Goal: Task Accomplishment & Management: Manage account settings

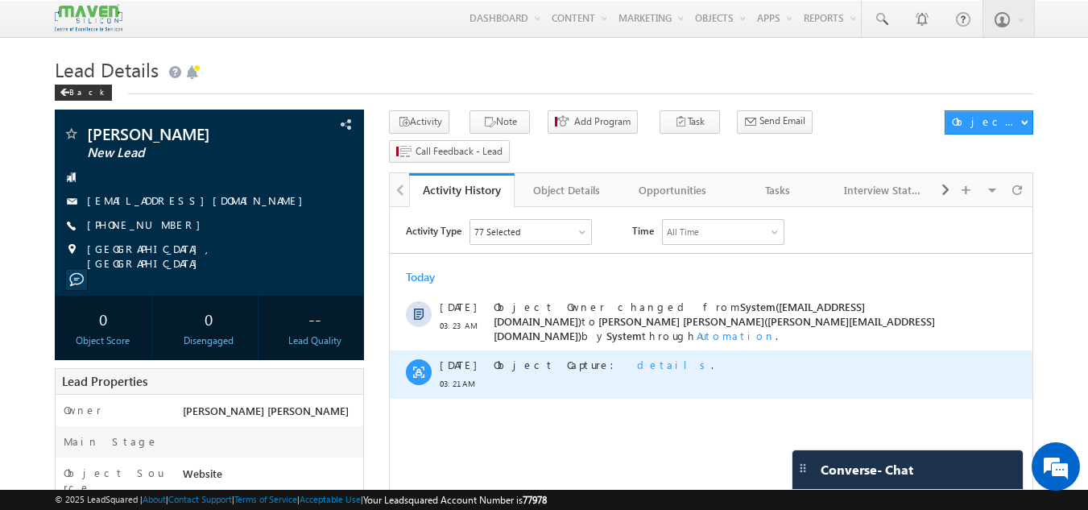
click at [637, 358] on span "details" at bounding box center [674, 365] width 74 height 14
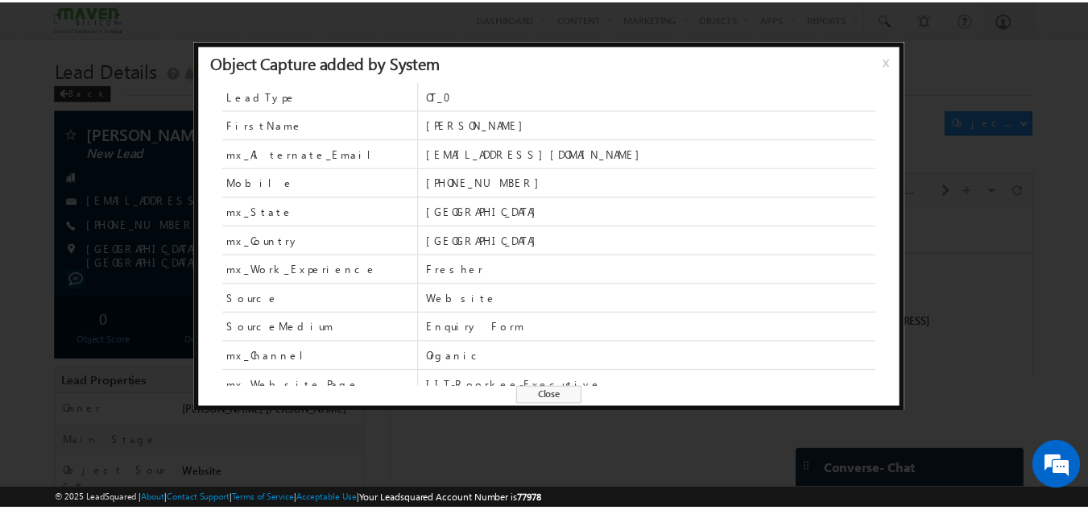
scroll to position [41, 0]
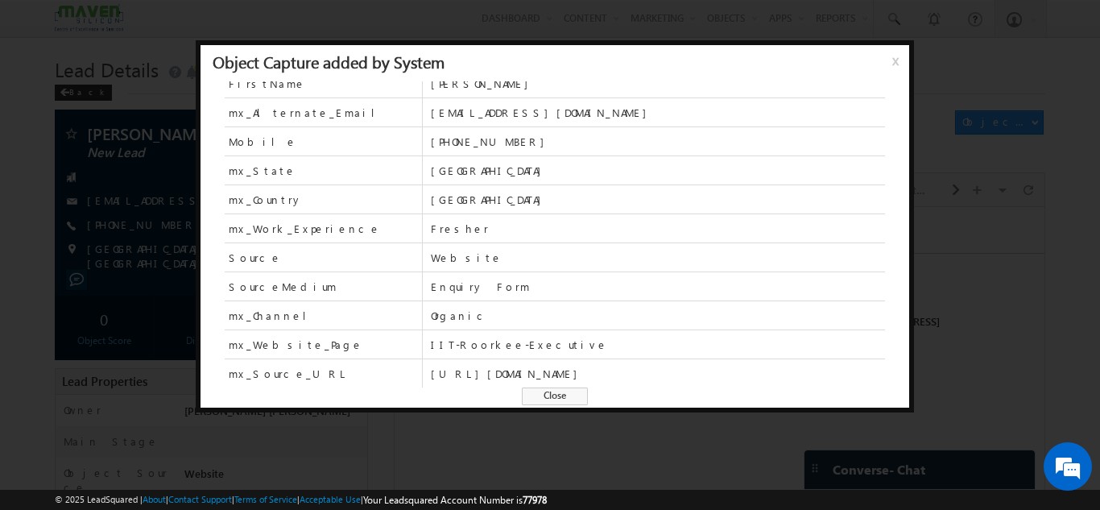
click at [555, 407] on div "LeadType OT_0 FirstName [PERSON_NAME] mx_Alternate_Email [EMAIL_ADDRESS][DOMAIN…" at bounding box center [555, 251] width 709 height 340
click at [552, 396] on span "Close" at bounding box center [555, 396] width 66 height 18
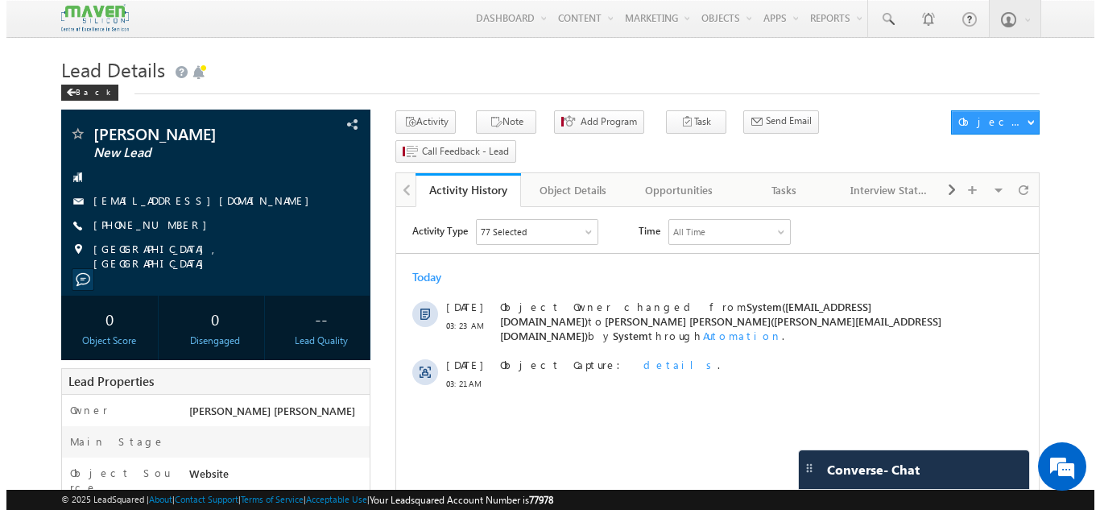
scroll to position [9, 0]
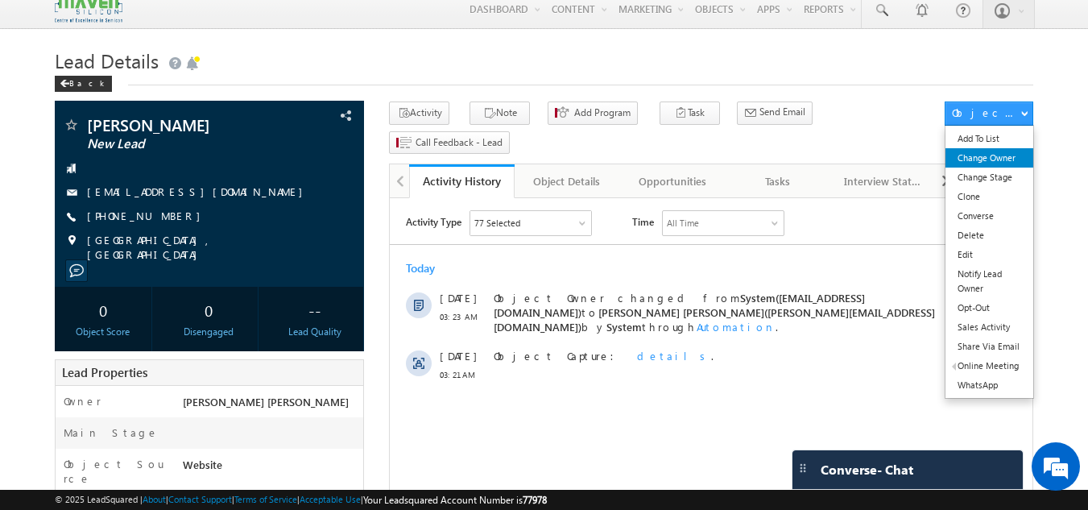
click at [968, 158] on link "Change Owner" at bounding box center [989, 157] width 88 height 19
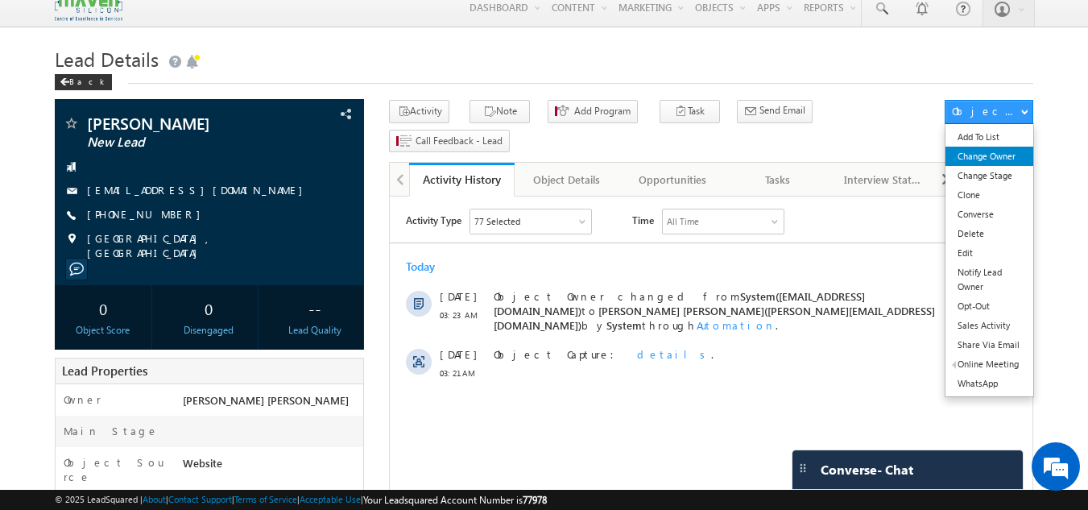
click at [992, 161] on link "Change Owner" at bounding box center [989, 156] width 88 height 19
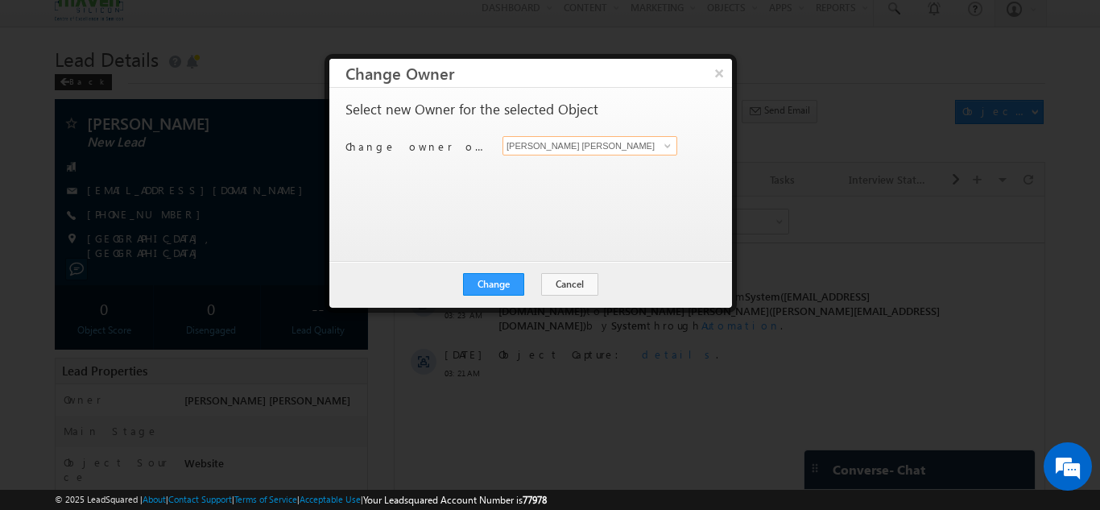
click at [610, 153] on input "[PERSON_NAME] [PERSON_NAME]" at bounding box center [589, 145] width 175 height 19
click at [666, 143] on span at bounding box center [667, 145] width 13 height 13
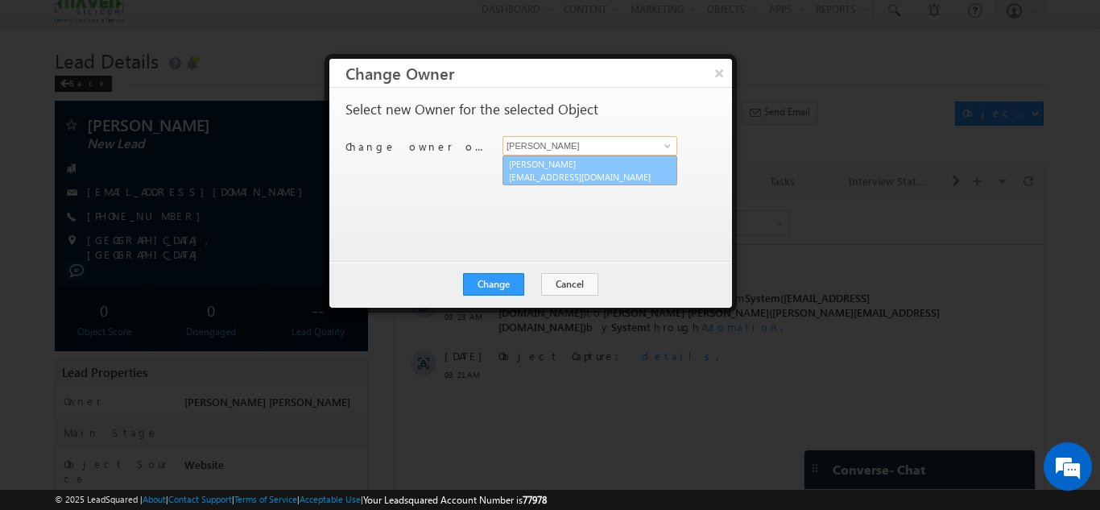
click at [589, 178] on span "lsq3@maven-silicon.com" at bounding box center [581, 177] width 145 height 12
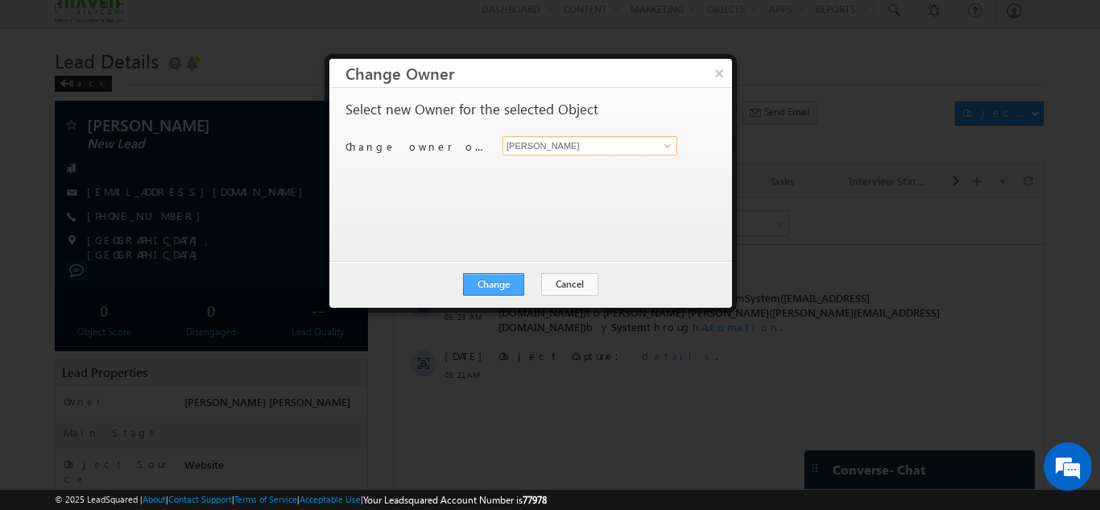
type input "Sovan"
click at [515, 281] on button "Change" at bounding box center [493, 284] width 61 height 23
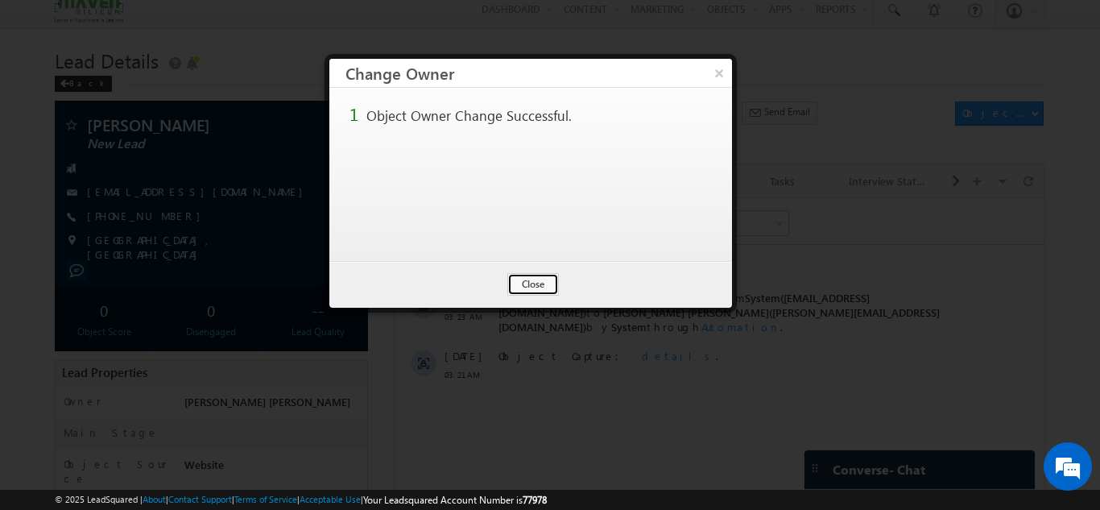
click at [515, 281] on button "Close" at bounding box center [533, 284] width 52 height 23
